Goal: Task Accomplishment & Management: Use online tool/utility

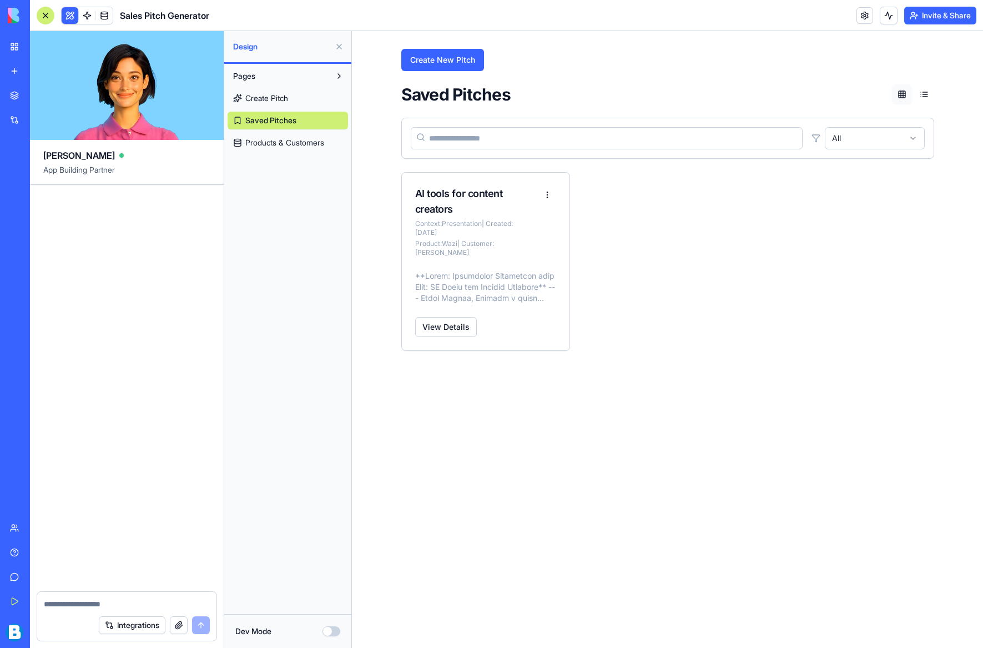
click at [24, 46] on link "My Workspace" at bounding box center [25, 47] width 44 height 22
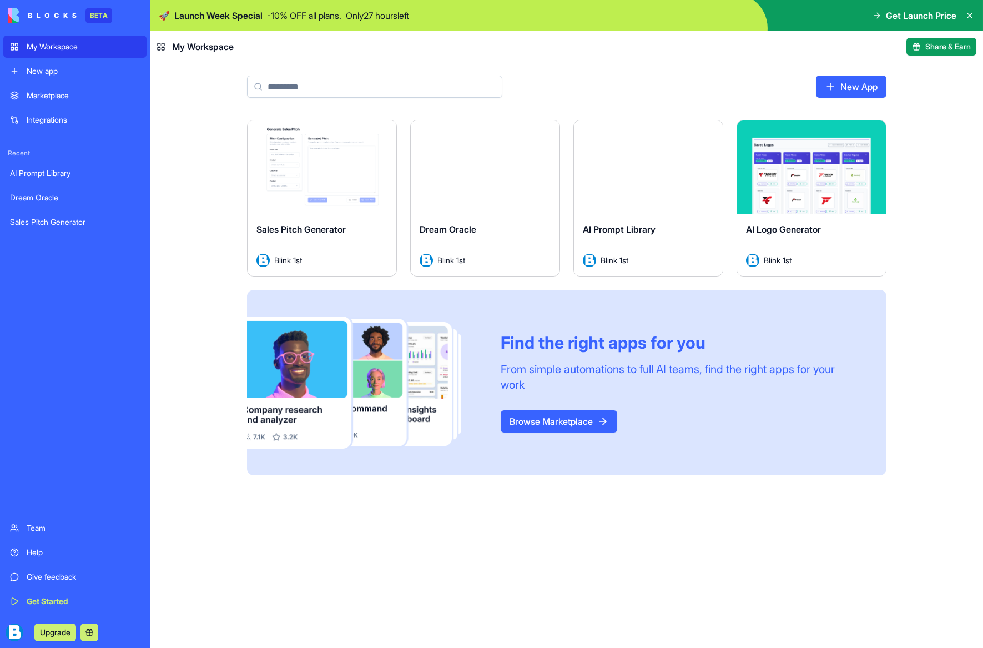
click at [30, 526] on div "Team" at bounding box center [83, 528] width 113 height 11
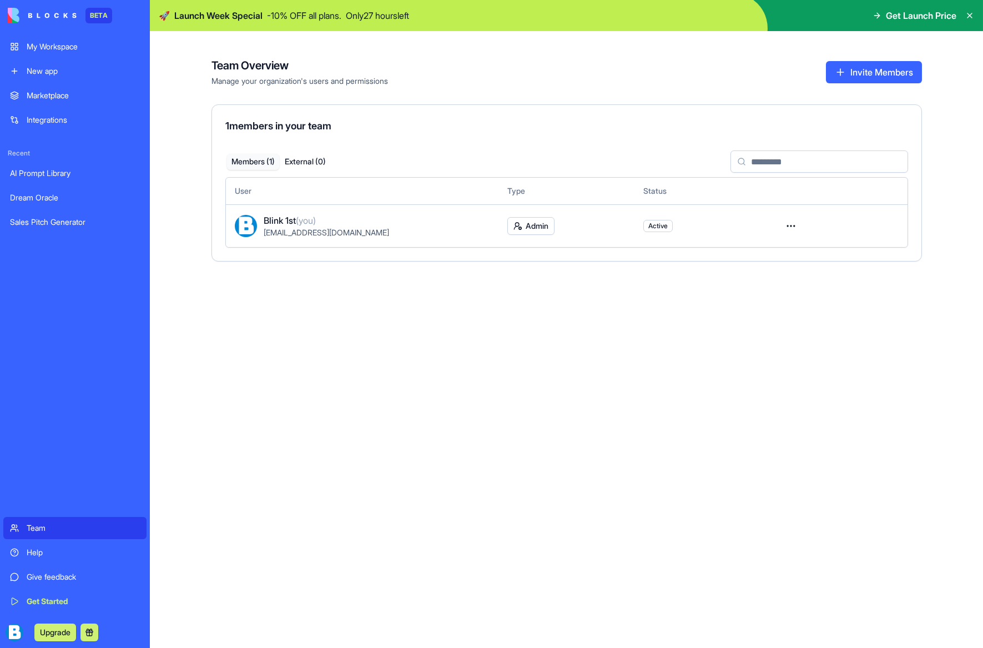
click at [45, 597] on div "Get Started" at bounding box center [83, 601] width 113 height 11
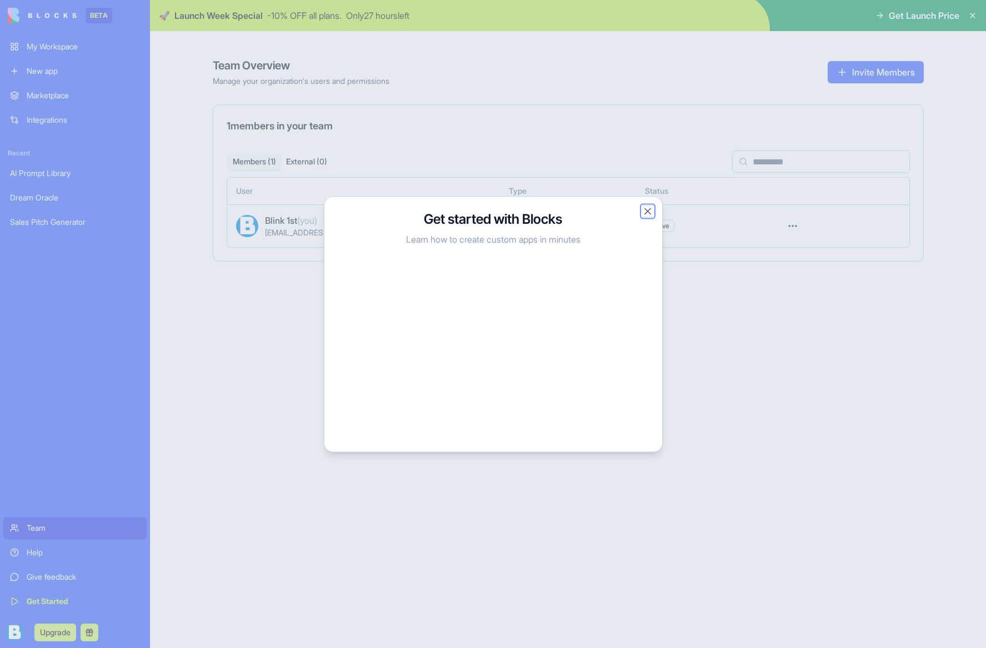
click at [649, 211] on button "Close" at bounding box center [647, 210] width 11 height 11
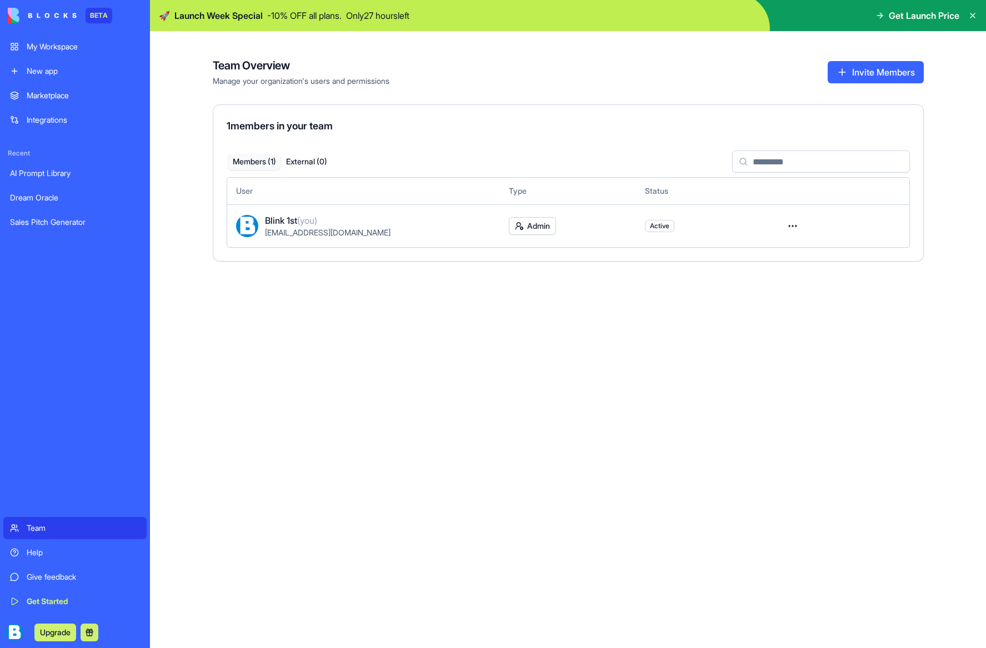
click at [70, 605] on div "Get Started" at bounding box center [83, 601] width 113 height 11
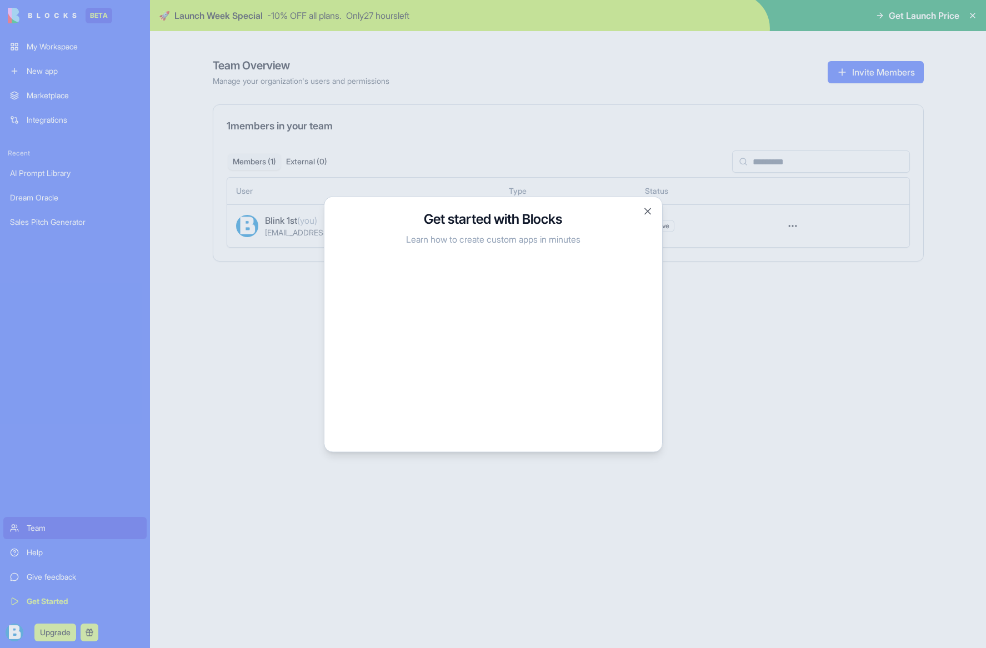
click at [230, 335] on div at bounding box center [493, 324] width 986 height 648
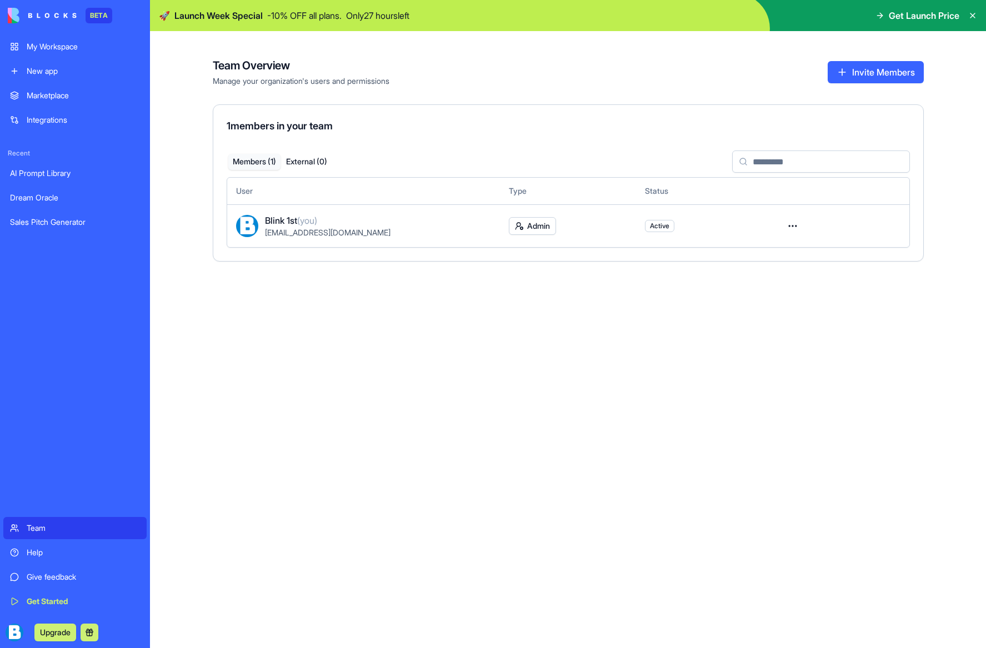
click at [56, 100] on div "Marketplace" at bounding box center [83, 95] width 113 height 11
click at [56, 94] on div "Marketplace" at bounding box center [83, 95] width 113 height 11
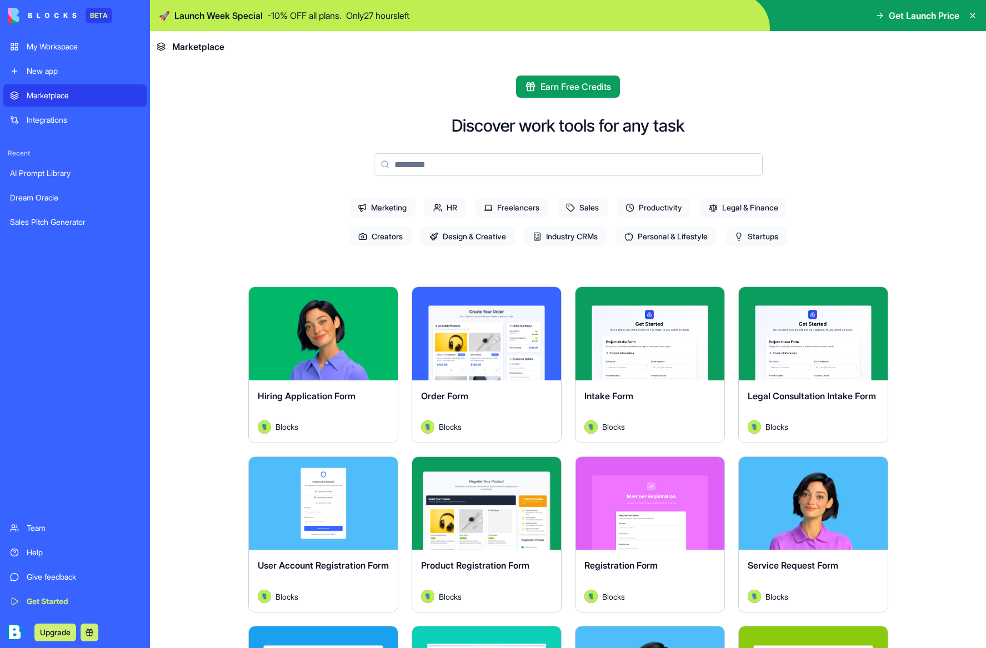
click at [63, 49] on div "My Workspace" at bounding box center [83, 46] width 113 height 11
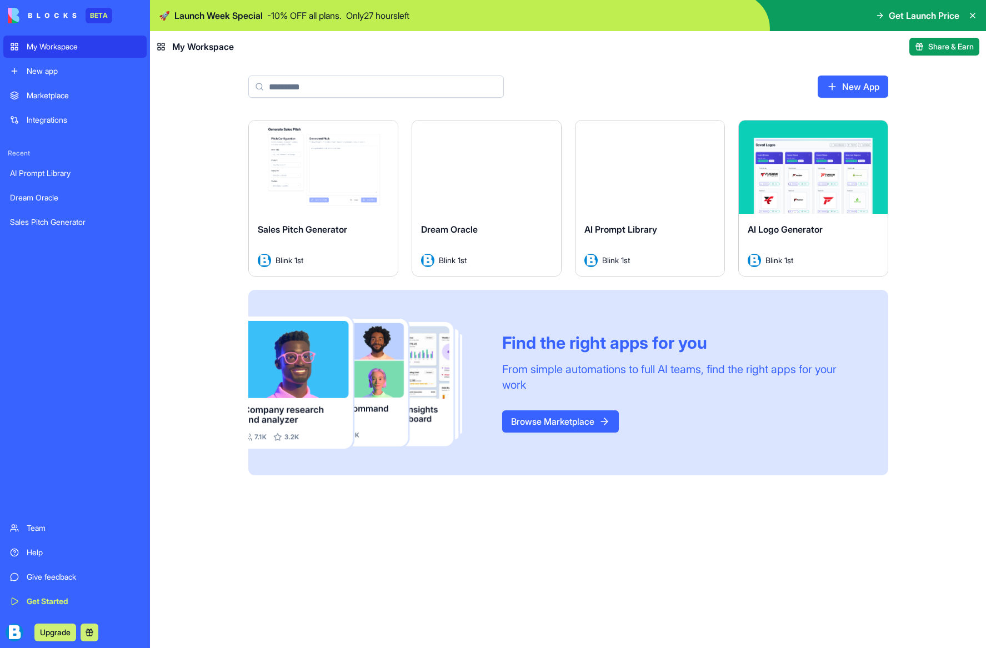
click at [484, 169] on button "Launch" at bounding box center [486, 167] width 83 height 22
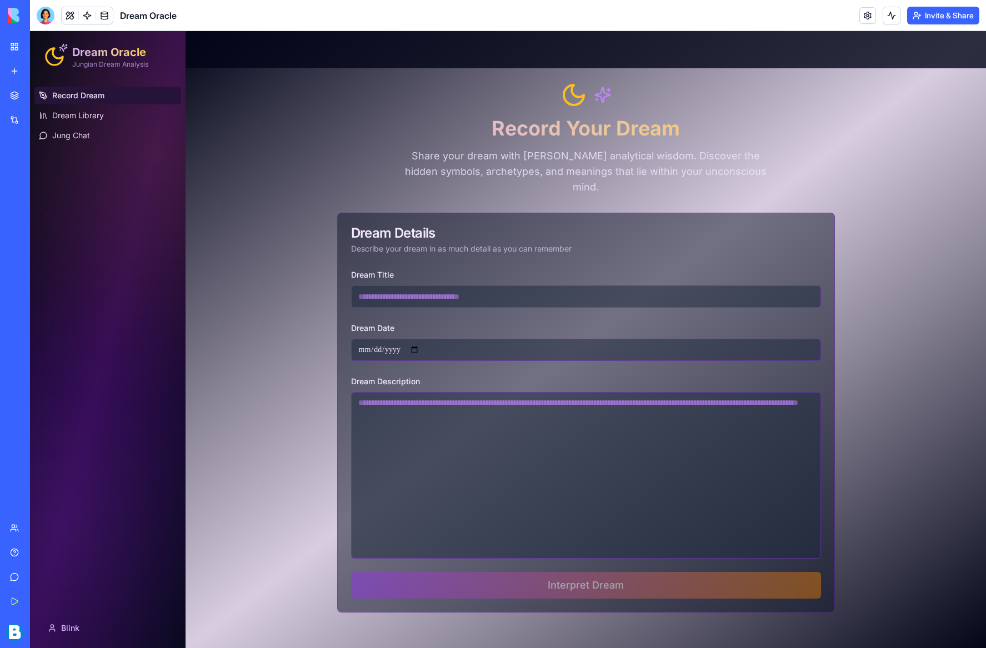
click at [558, 285] on input "Dream Title" at bounding box center [586, 296] width 470 height 22
type input "**********"
click at [470, 392] on textarea "Dream Description" at bounding box center [586, 475] width 470 height 167
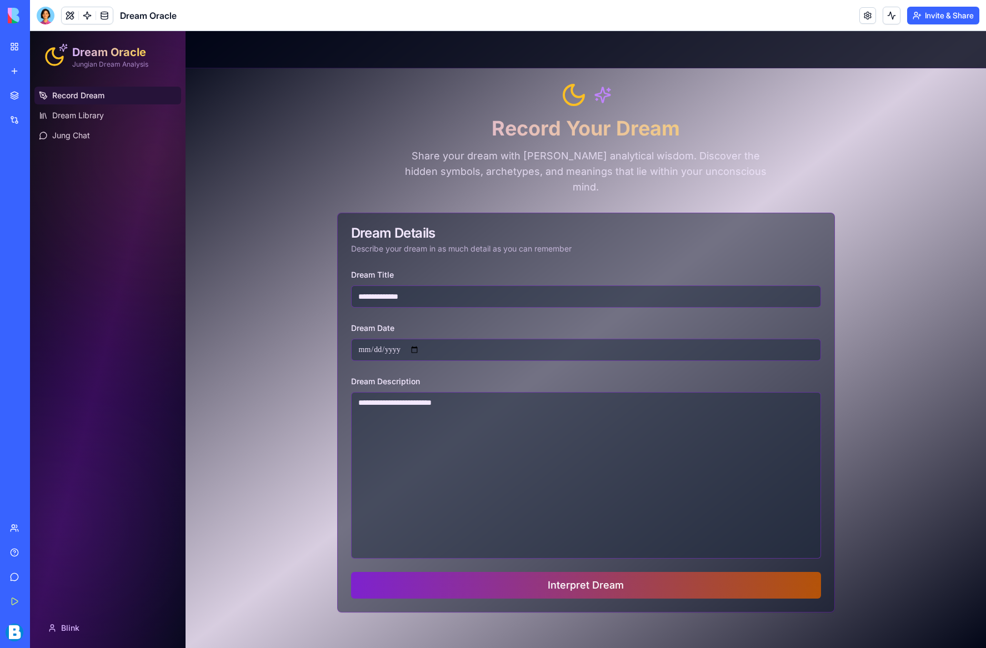
type textarea "**********"
click at [576, 572] on button "Interpret Dream" at bounding box center [586, 585] width 470 height 27
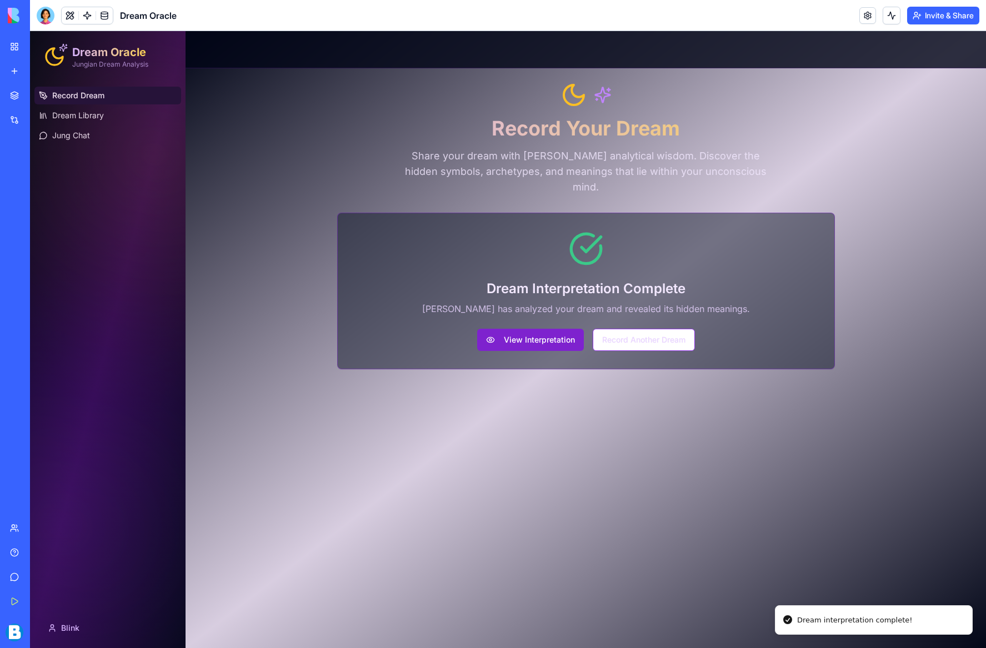
click at [530, 329] on button "View Interpretation" at bounding box center [530, 340] width 107 height 22
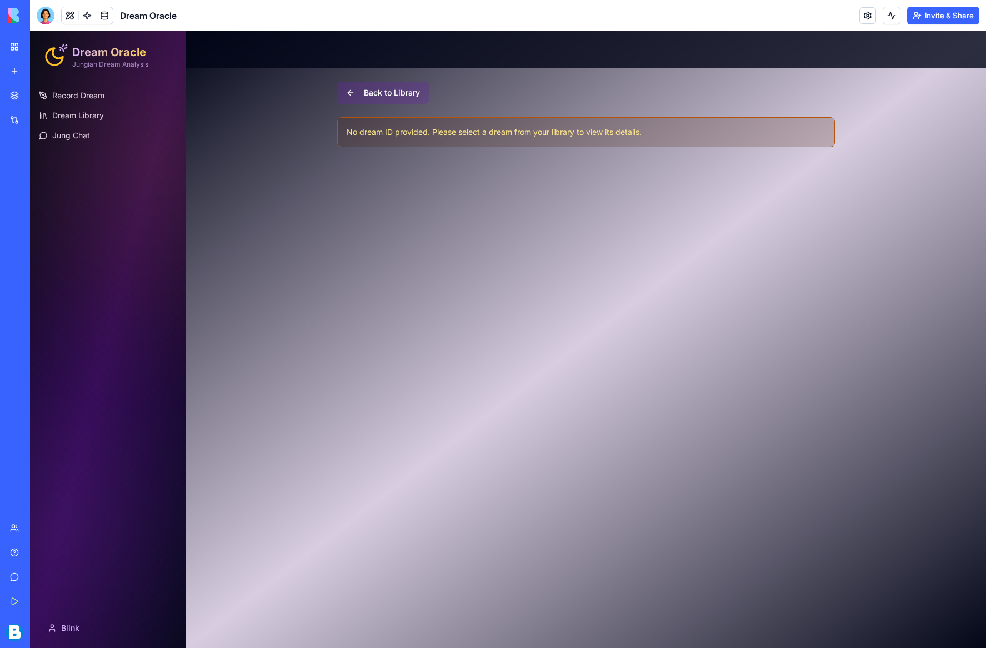
click at [371, 91] on button "Back to Library" at bounding box center [383, 93] width 92 height 22
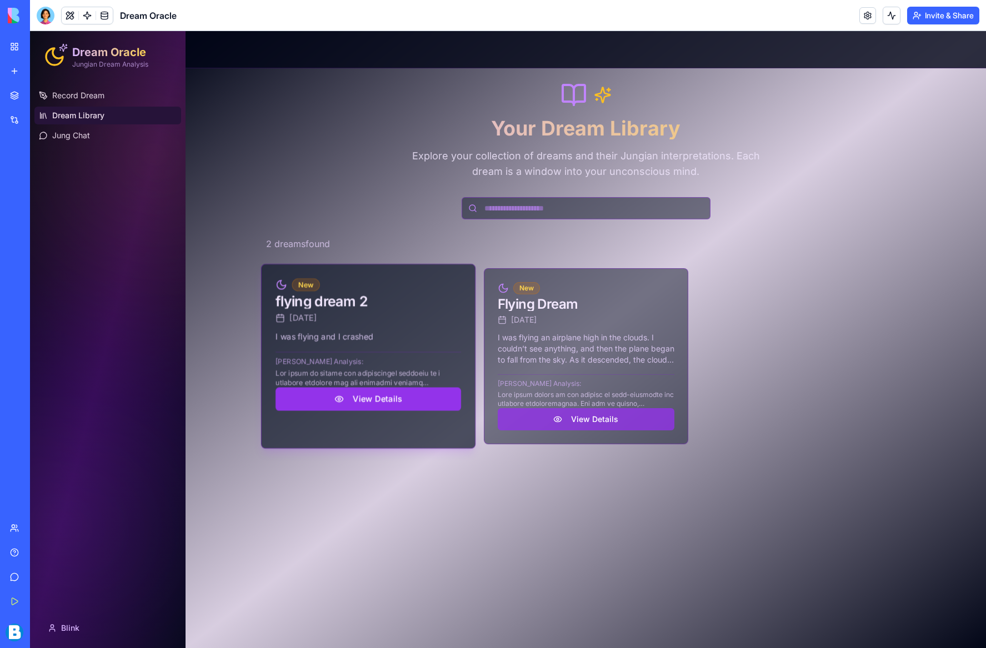
click at [377, 404] on button "View Details" at bounding box center [367, 399] width 185 height 23
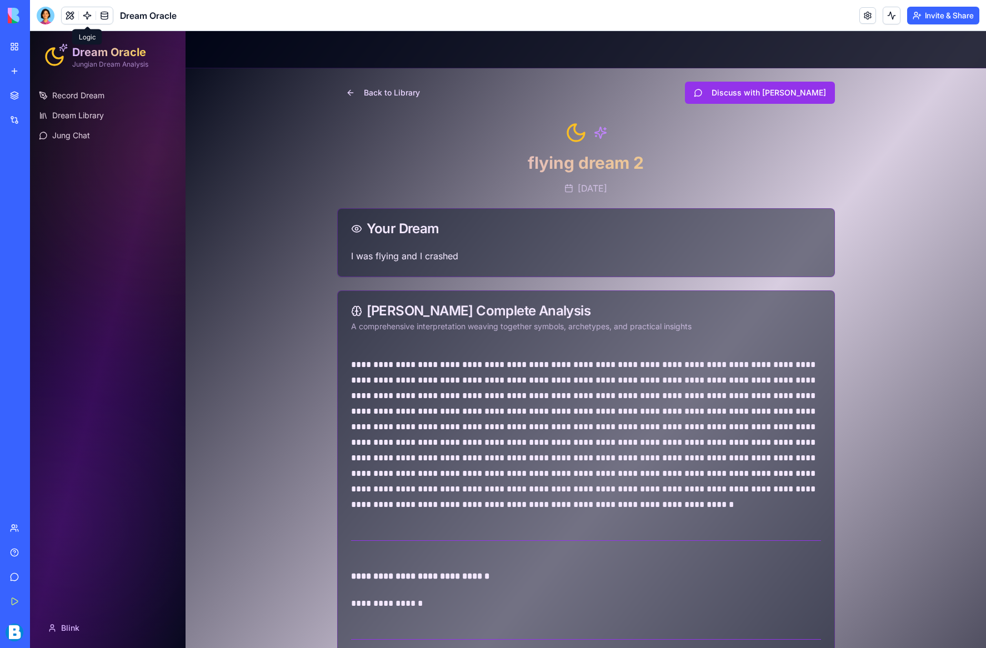
click at [89, 16] on link at bounding box center [87, 15] width 17 height 17
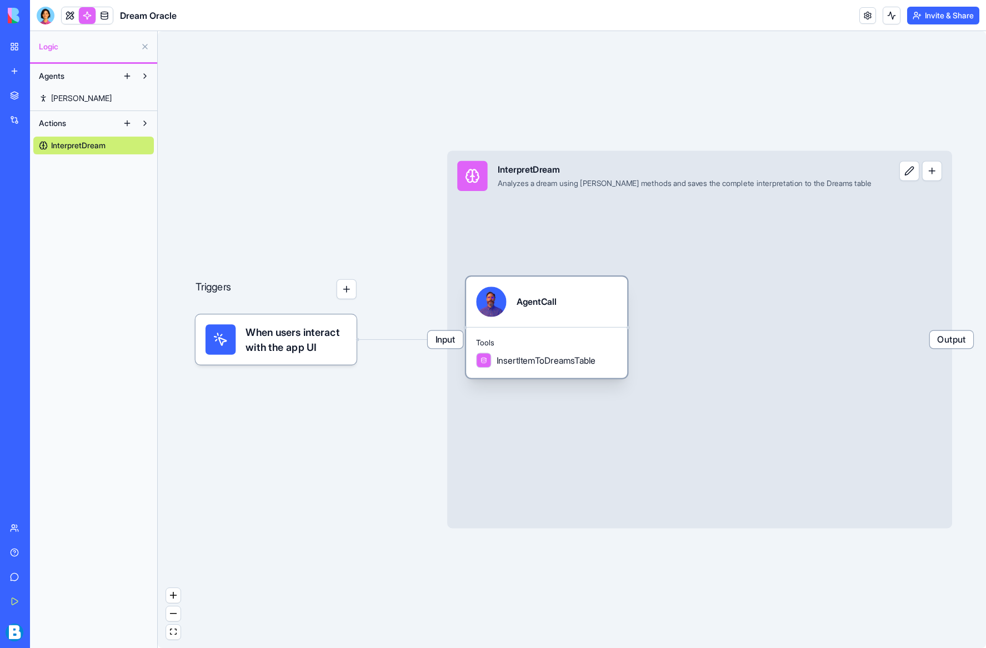
click at [564, 322] on div "AgentCall" at bounding box center [546, 302] width 161 height 51
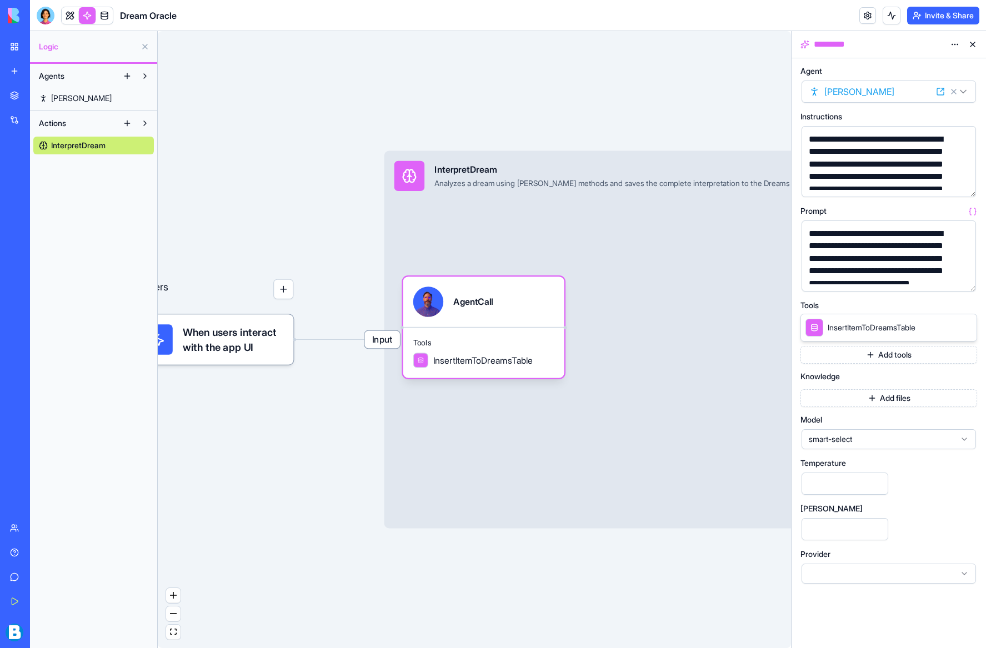
click at [282, 290] on button "button" at bounding box center [283, 289] width 20 height 20
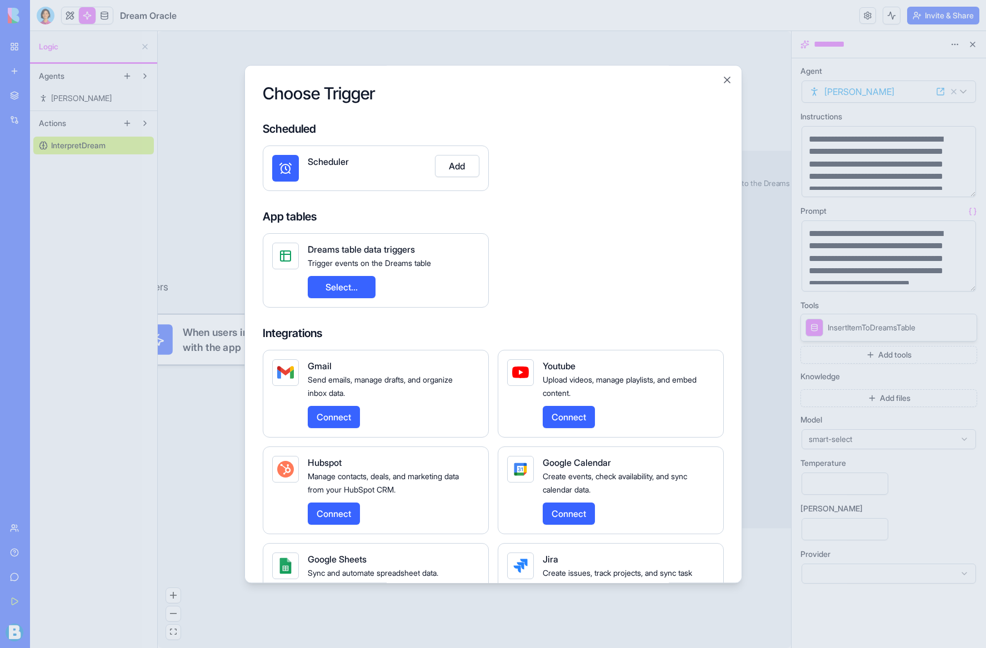
drag, startPoint x: 562, startPoint y: 233, endPoint x: 596, endPoint y: 217, distance: 37.5
click at [567, 230] on div "App tables Dreams table data triggers Trigger events on the Dreams table Select…" at bounding box center [493, 258] width 461 height 99
click at [726, 81] on button "Close" at bounding box center [726, 79] width 11 height 11
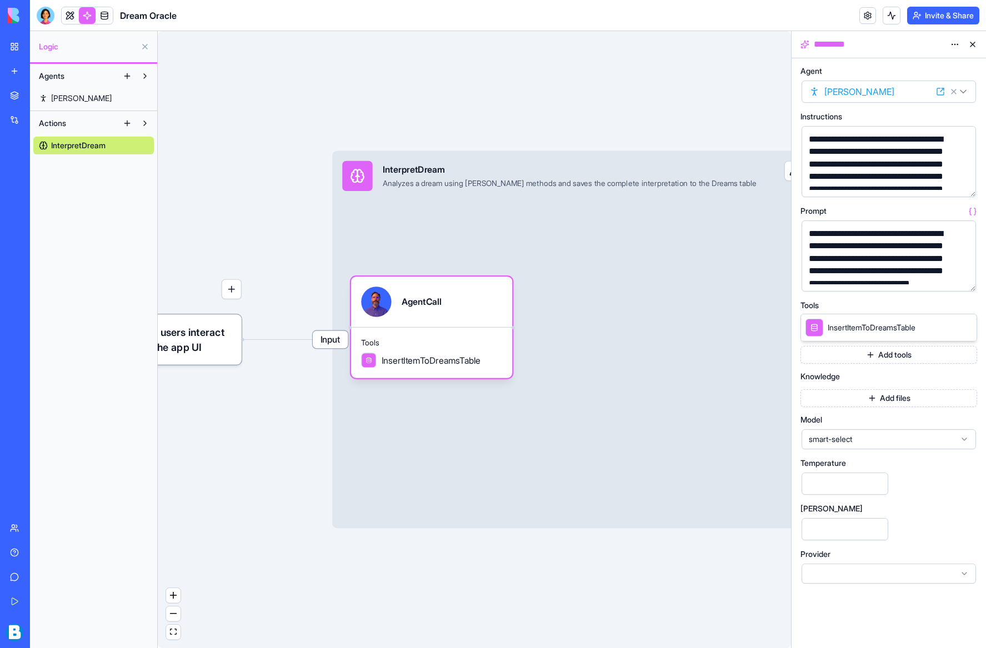
click at [589, 314] on div "Input InterpretDream Analyzes a dream using [PERSON_NAME] methods and saves the…" at bounding box center [584, 340] width 505 height 378
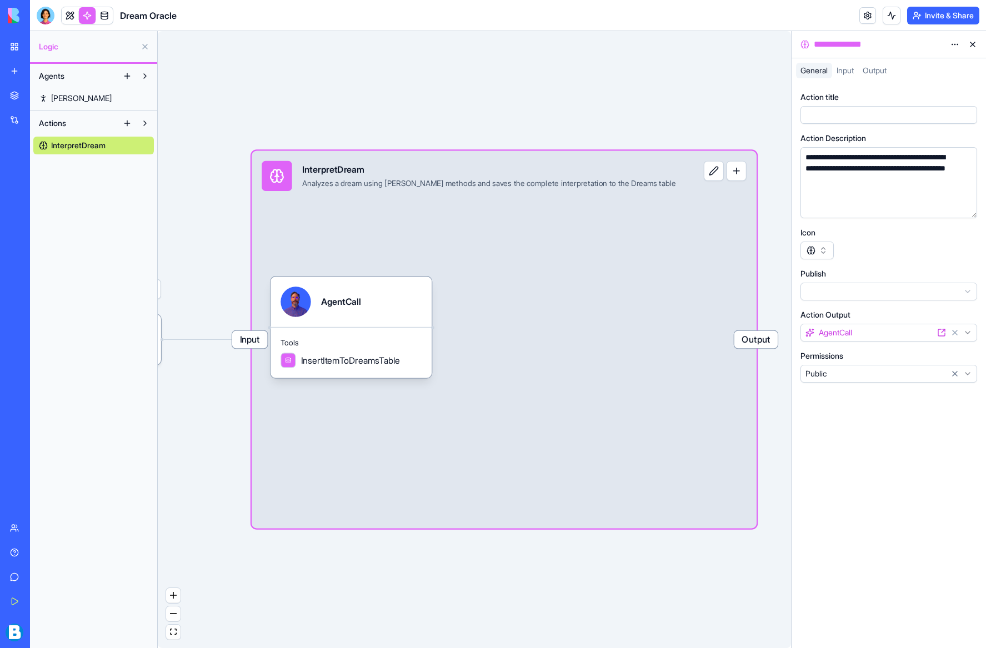
click at [729, 176] on button "button" at bounding box center [736, 171] width 20 height 20
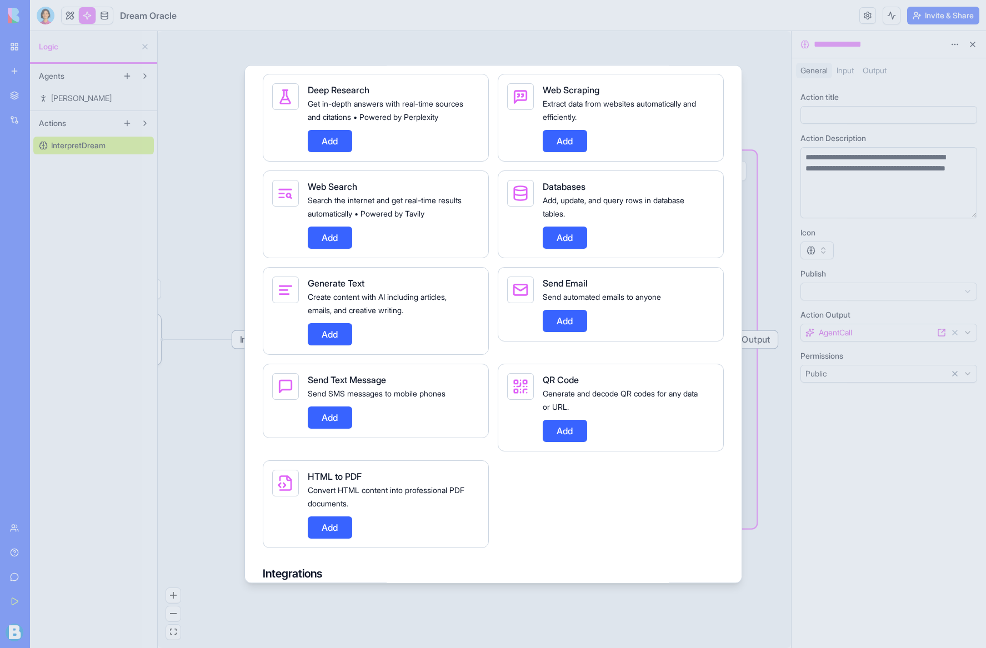
scroll to position [511, 0]
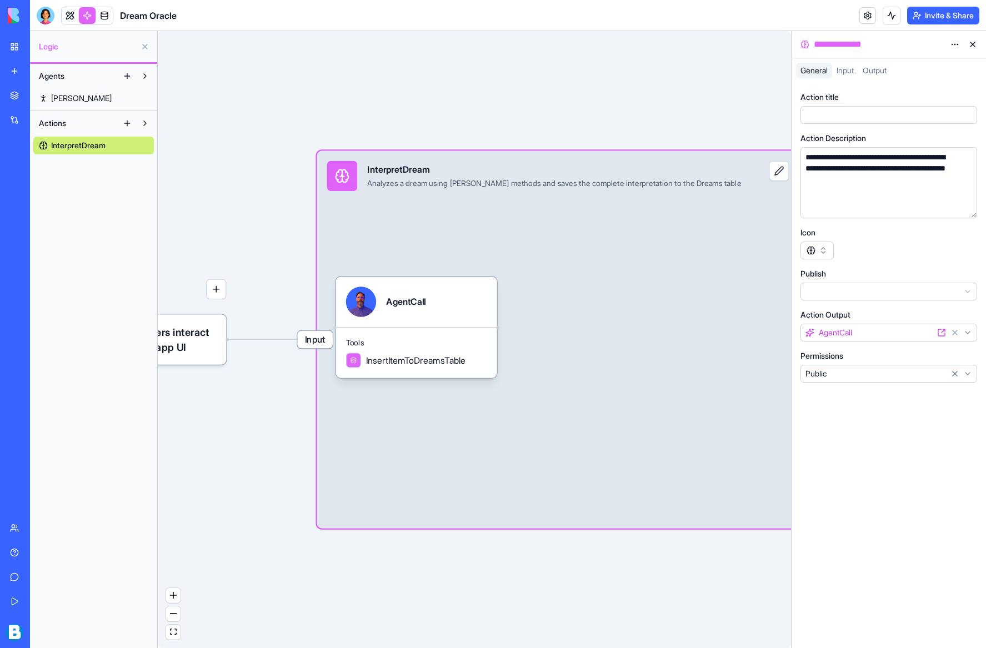
click at [27, 68] on div "New app" at bounding box center [34, 71] width 14 height 11
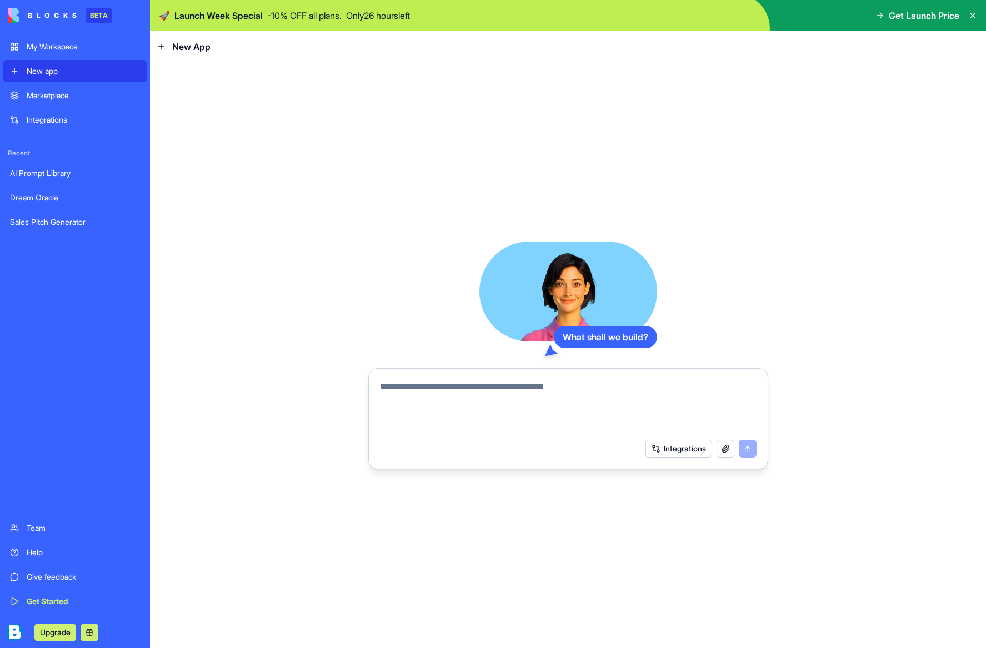
click at [520, 388] on textarea at bounding box center [568, 406] width 376 height 53
type textarea "**********"
click at [745, 446] on button "submit" at bounding box center [747, 449] width 18 height 18
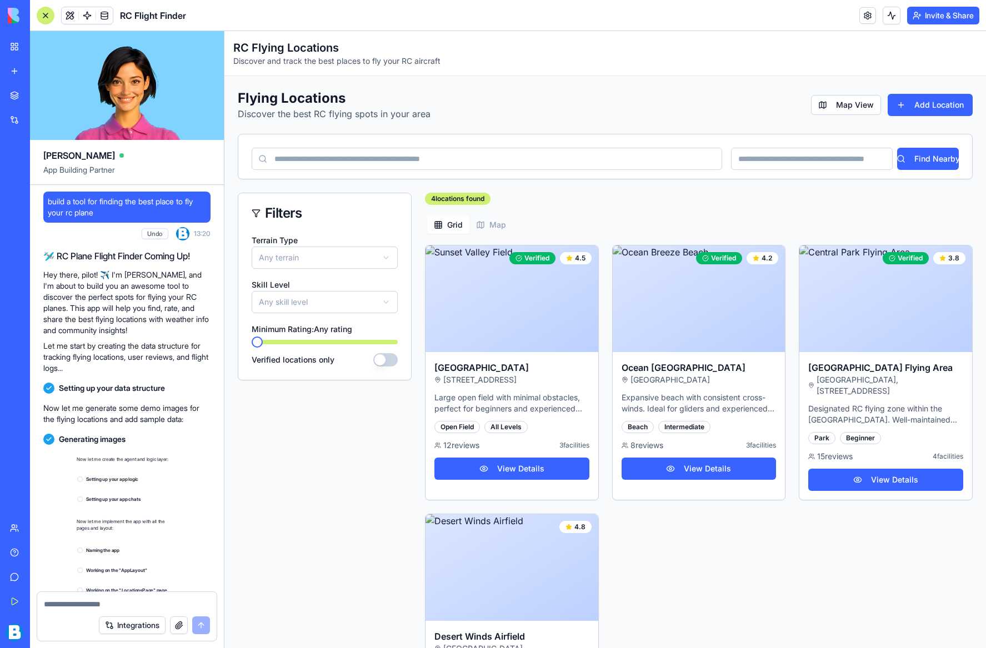
scroll to position [275, 0]
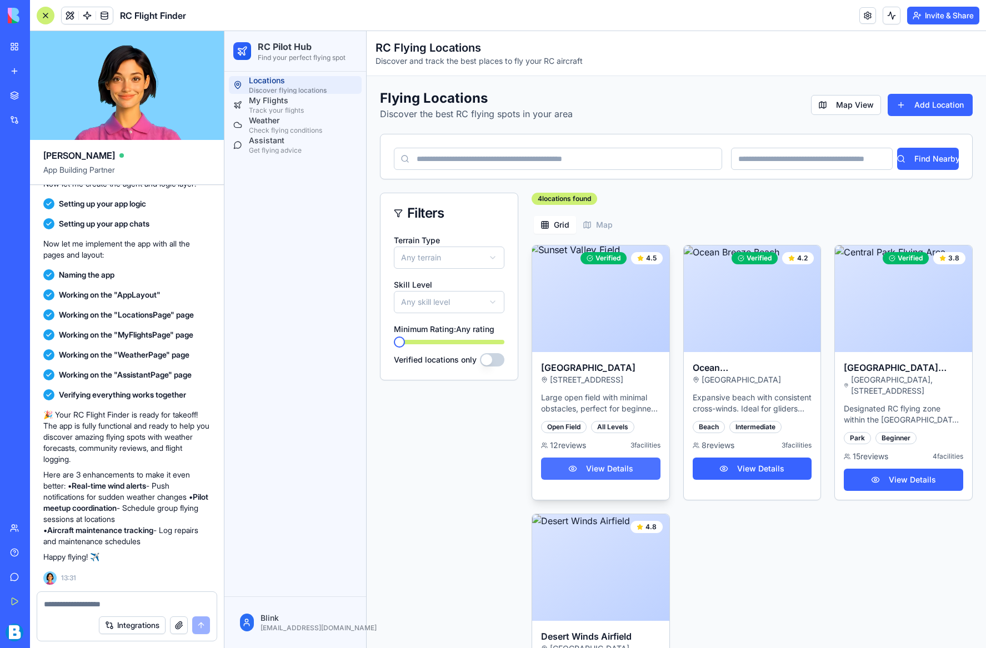
click at [594, 479] on button "View Details" at bounding box center [600, 469] width 119 height 22
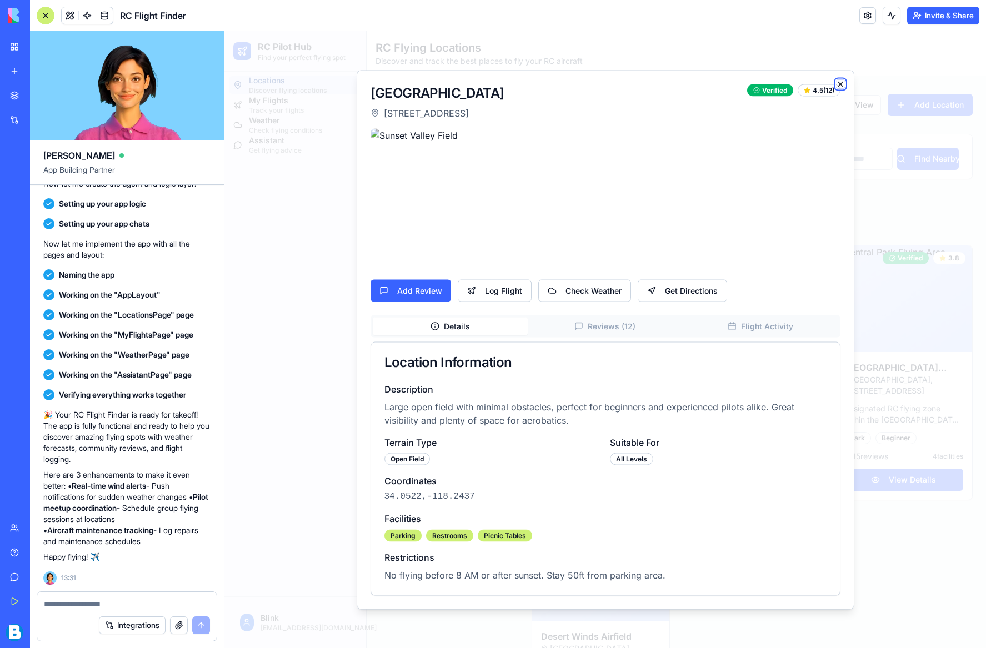
click at [843, 84] on icon "button" at bounding box center [840, 83] width 9 height 9
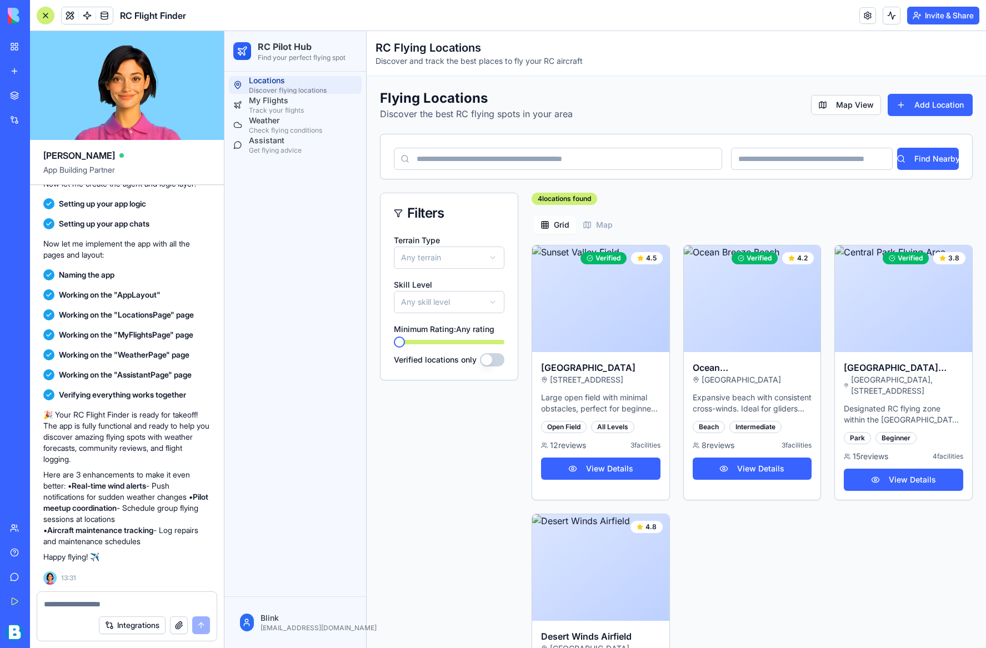
click at [13, 49] on link "My Workspace" at bounding box center [25, 47] width 44 height 22
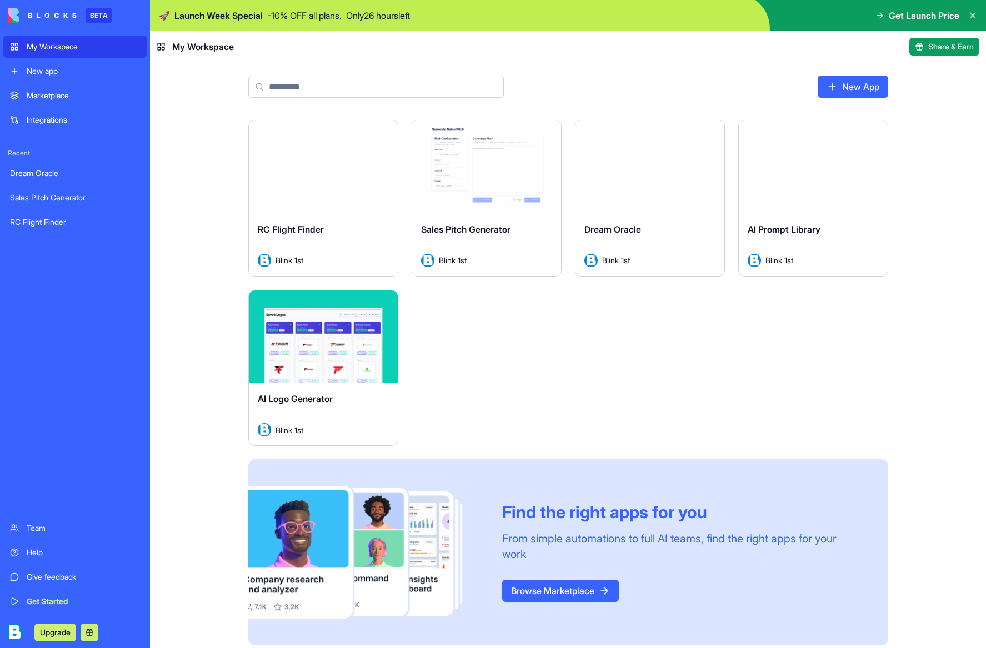
click at [803, 214] on div "AI Prompt Library Blink 1st" at bounding box center [812, 245] width 149 height 62
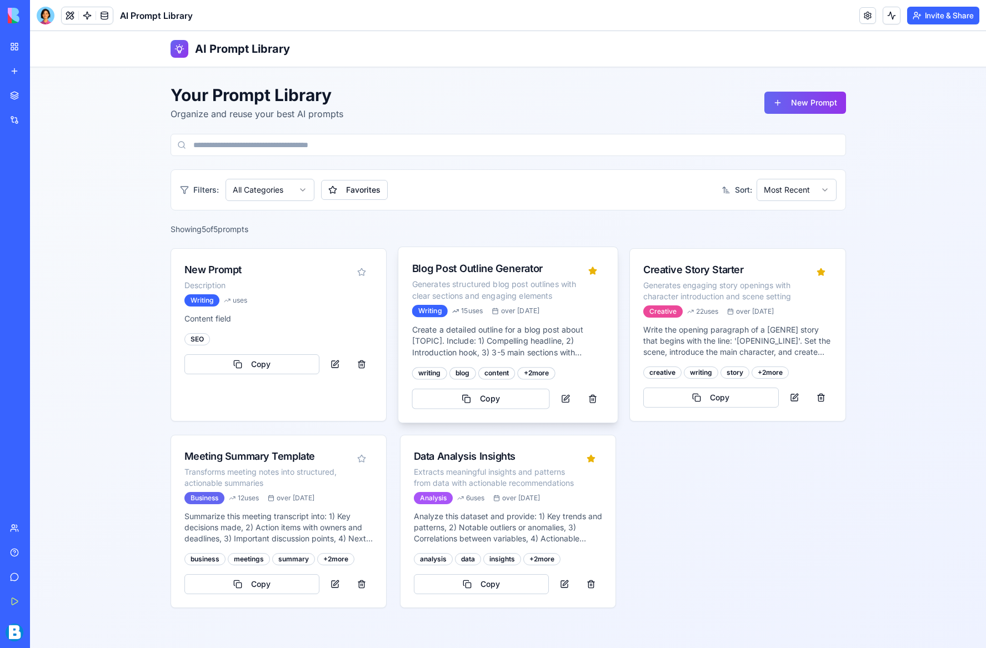
click at [539, 310] on div "over [DATE]" at bounding box center [515, 311] width 48 height 9
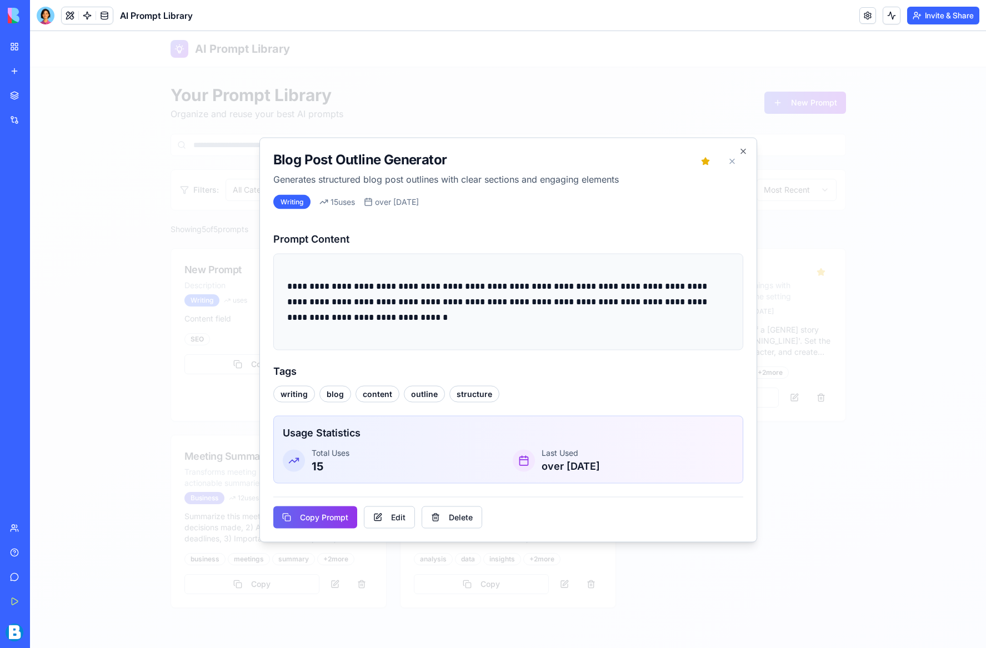
drag, startPoint x: 500, startPoint y: 322, endPoint x: 481, endPoint y: 324, distance: 19.0
click at [496, 322] on p "**********" at bounding box center [508, 301] width 442 height 47
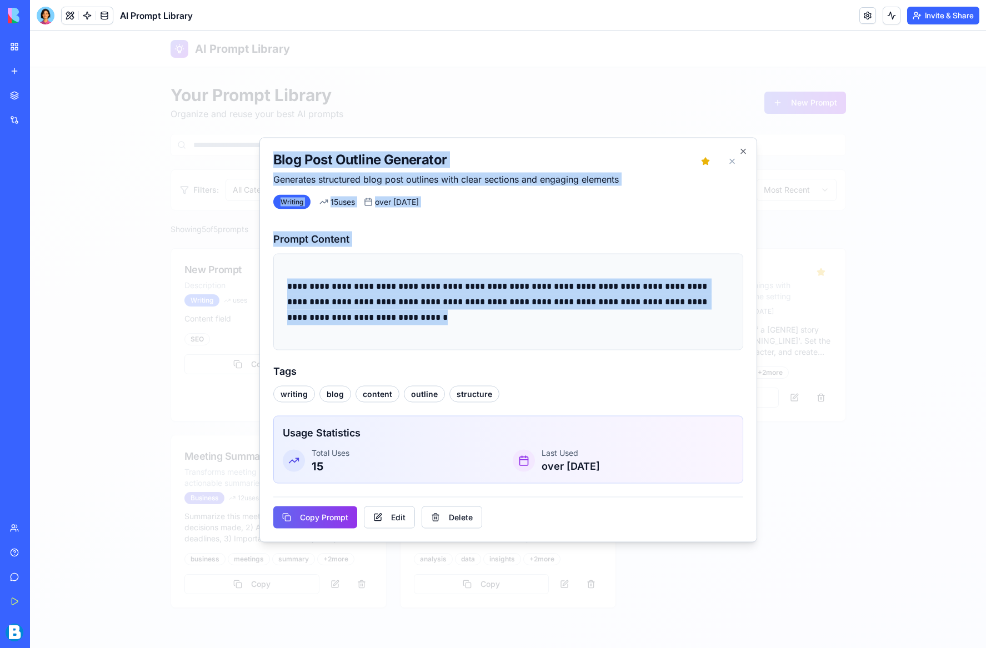
drag, startPoint x: 426, startPoint y: 318, endPoint x: 239, endPoint y: 274, distance: 192.7
click at [239, 274] on body "AI Prompt Library Your Prompt Library Organize and reuse your best AI prompts N…" at bounding box center [508, 339] width 956 height 617
drag, startPoint x: 338, startPoint y: 283, endPoint x: 743, endPoint y: 157, distance: 425.0
click at [340, 283] on p "**********" at bounding box center [508, 301] width 442 height 47
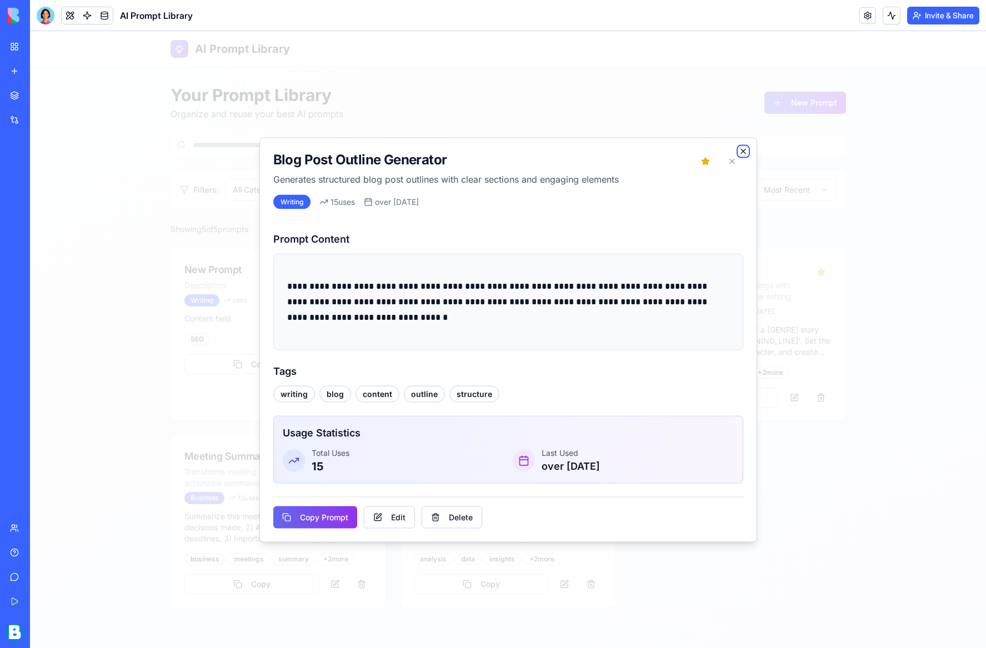
click at [744, 148] on icon "button" at bounding box center [742, 151] width 9 height 9
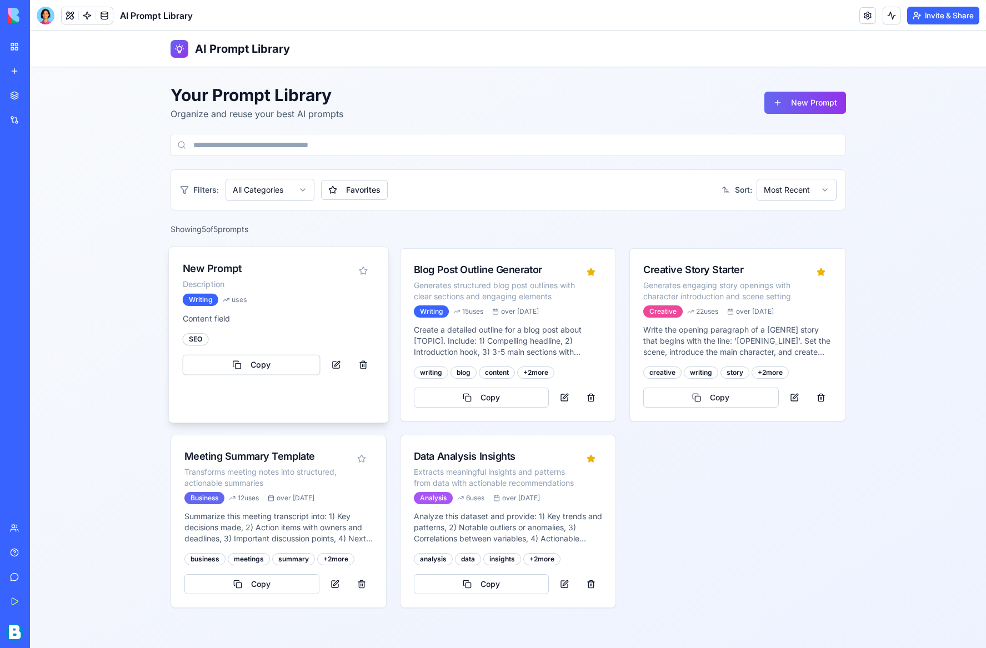
click at [285, 318] on p "Content field" at bounding box center [278, 318] width 192 height 11
click at [17, 44] on link "My Workspace" at bounding box center [25, 47] width 44 height 22
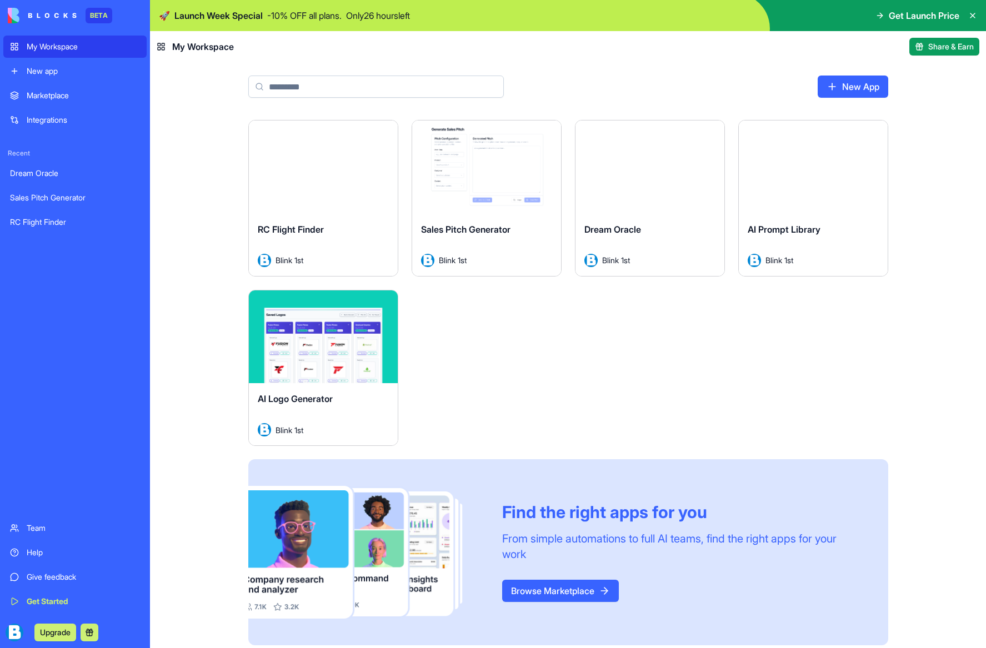
click at [66, 630] on button "Upgrade" at bounding box center [55, 633] width 42 height 18
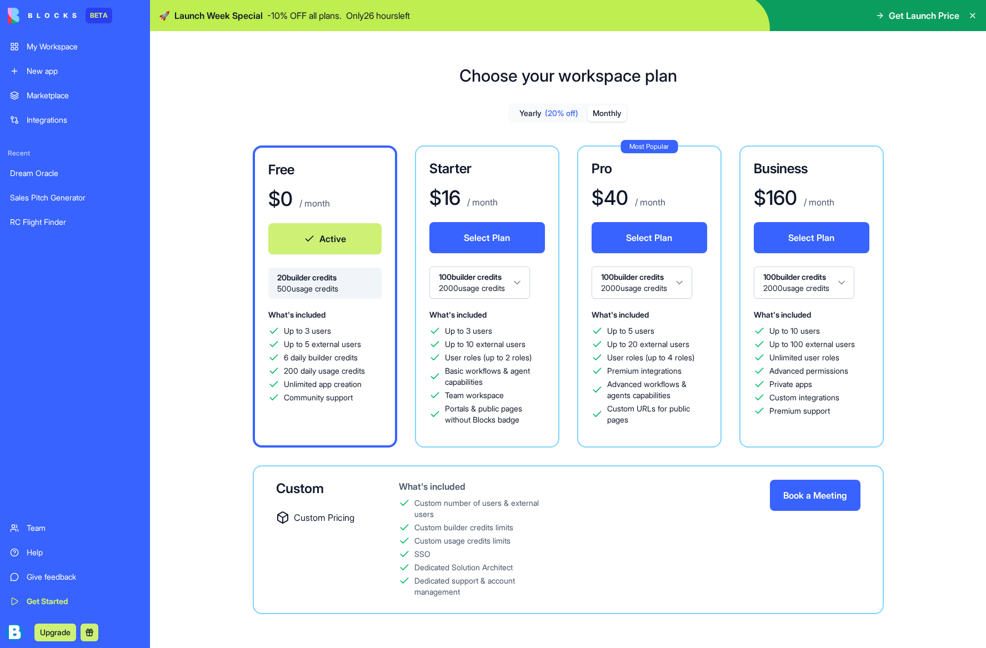
click at [610, 113] on button "Monthly" at bounding box center [606, 113] width 39 height 16
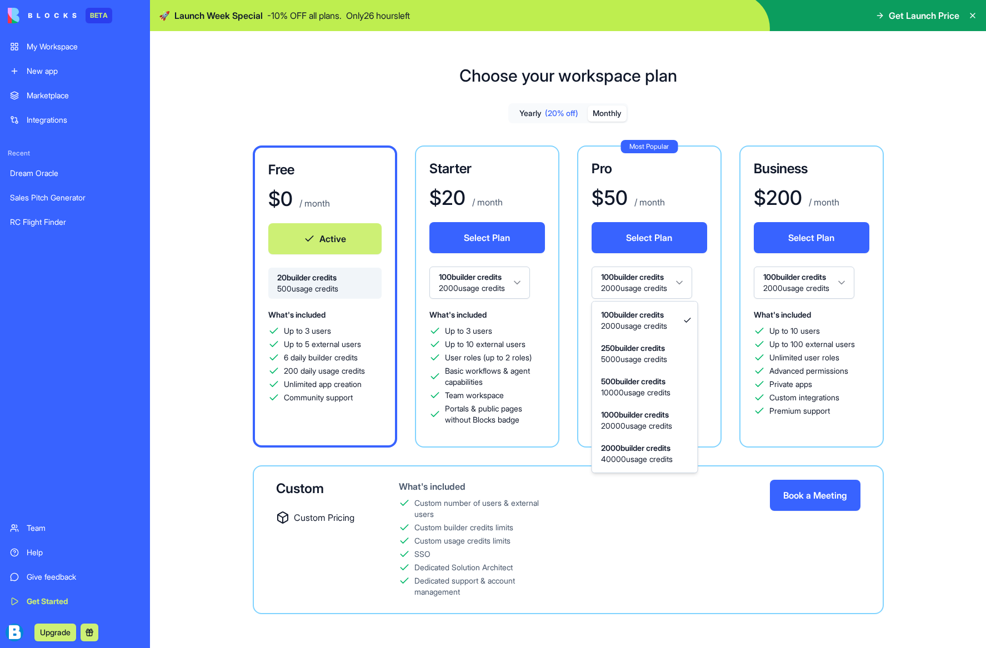
click at [678, 284] on html "BETA My Workspace New app Marketplace Integrations Recent Dream Oracle Sales Pi…" at bounding box center [493, 324] width 986 height 648
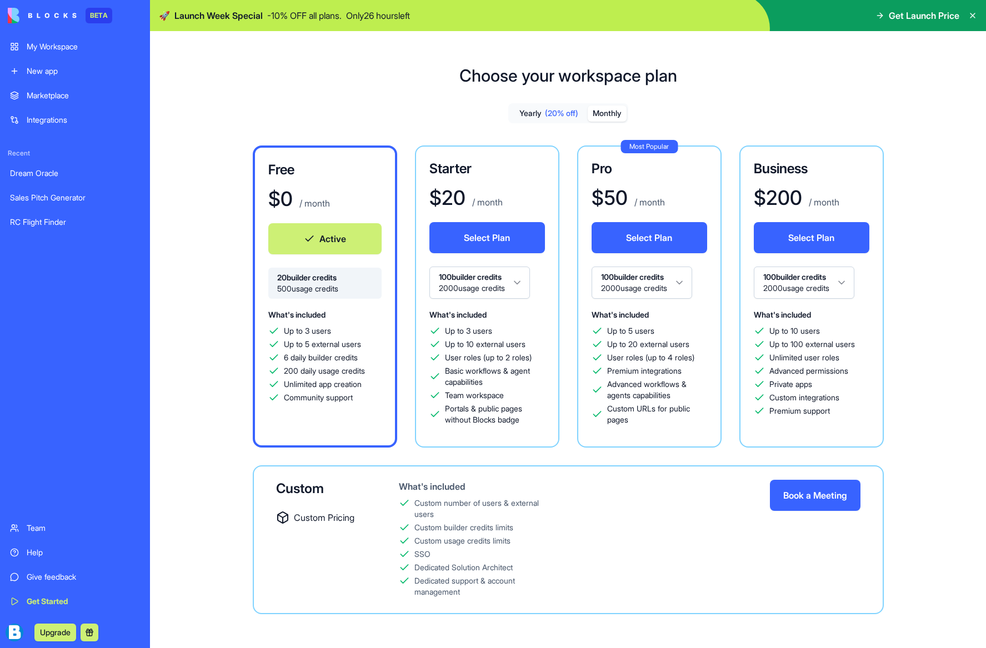
click at [680, 283] on html "BETA My Workspace New app Marketplace Integrations Recent Dream Oracle Sales Pi…" at bounding box center [493, 324] width 986 height 648
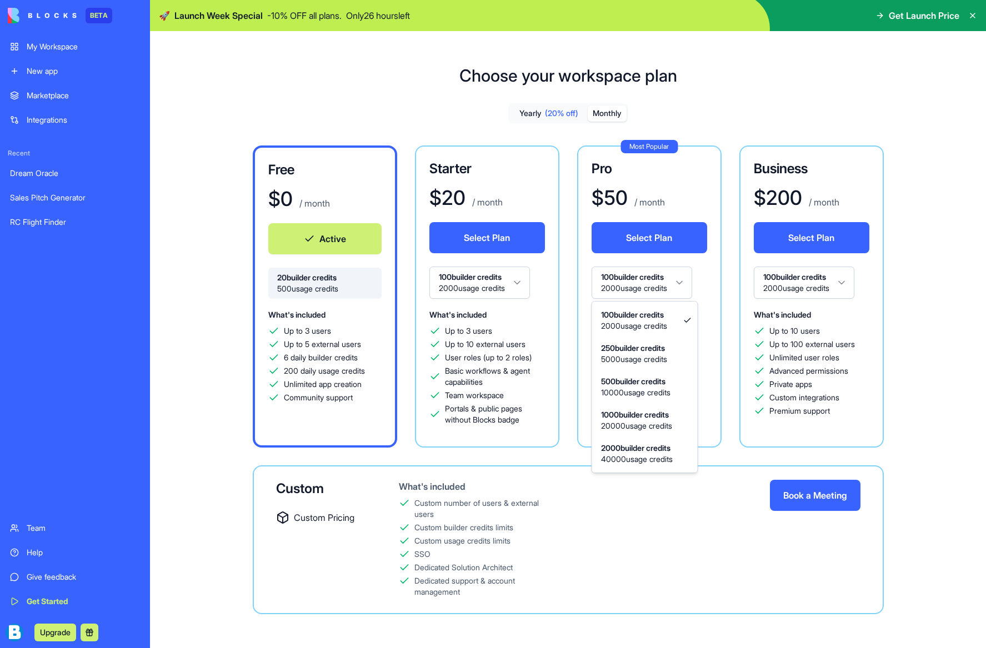
click at [687, 285] on html "BETA My Workspace New app Marketplace Integrations Recent Dream Oracle Sales Pi…" at bounding box center [493, 324] width 986 height 648
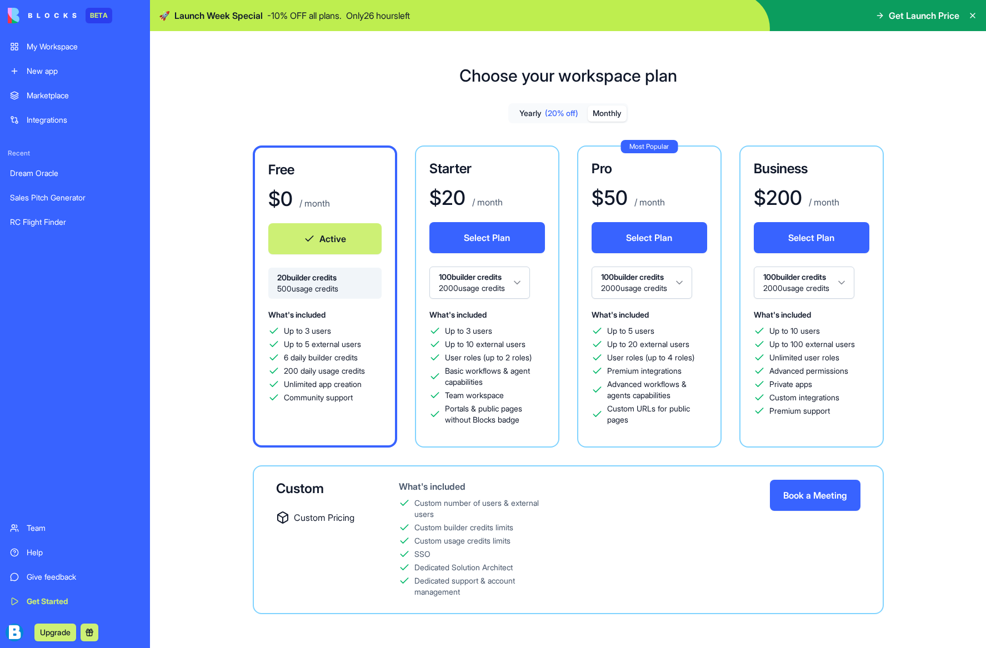
click at [687, 285] on html "BETA My Workspace New app Marketplace Integrations Recent Dream Oracle Sales Pi…" at bounding box center [493, 324] width 986 height 648
click at [63, 71] on div "New app" at bounding box center [83, 71] width 113 height 11
